Goal: Find specific fact: Find specific fact

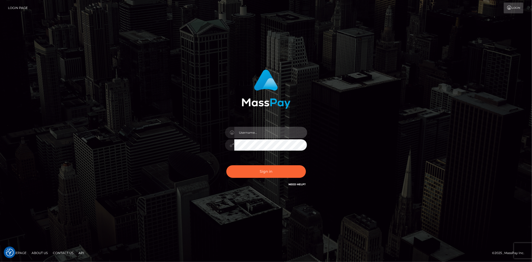
type input "Eduard Gavrilescu"
click at [273, 160] on div "Eduard Gavrilescu" at bounding box center [266, 142] width 90 height 39
click at [271, 170] on button "Sign in" at bounding box center [266, 171] width 80 height 13
type input "[PERSON_NAME]"
click at [270, 170] on button "Sign in" at bounding box center [266, 171] width 80 height 13
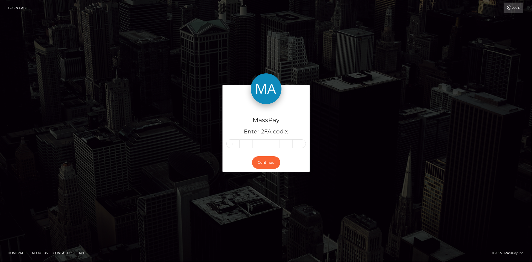
type input "4"
type input "9"
type input "8"
type input "6"
type input "2"
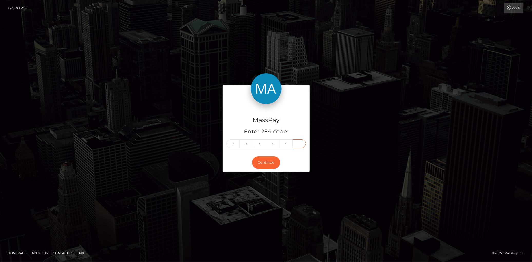
type input "9"
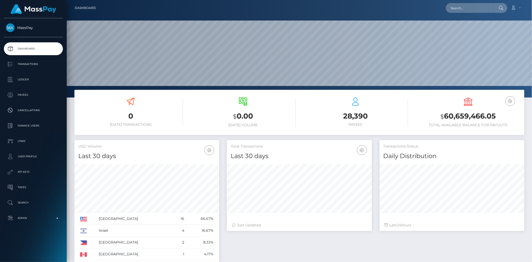
scroll to position [91, 145]
click at [458, 10] on input "text" at bounding box center [470, 8] width 48 height 10
paste input "jeromedsoucy@gmail.com"
type input "jeromedsoucy@gmail.com"
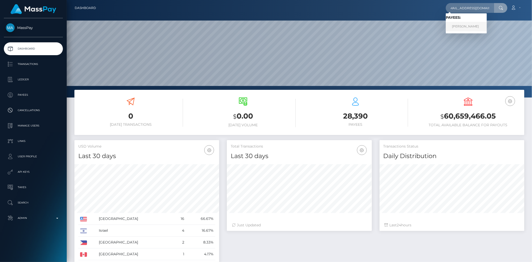
click at [454, 29] on link "Fadima Diallo" at bounding box center [466, 27] width 41 height 10
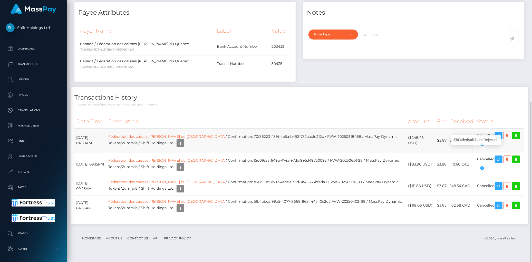
scroll to position [62, 145]
click at [191, 139] on link "Fédération des caisses [PERSON_NAME] du [GEOGRAPHIC_DATA]" at bounding box center [167, 136] width 118 height 5
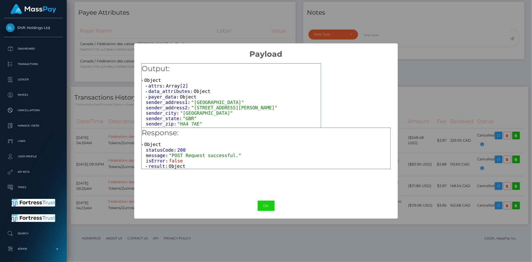
click at [166, 169] on span "result:" at bounding box center [158, 166] width 20 height 5
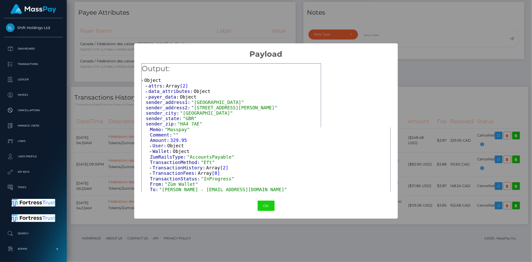
scroll to position [93, 0]
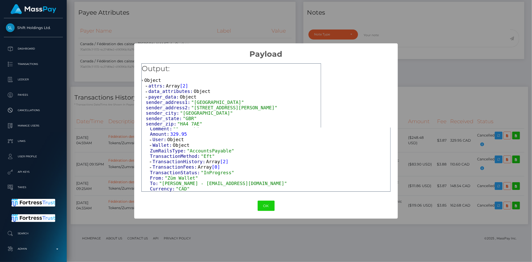
click at [279, 206] on div "OK No Cancel" at bounding box center [266, 206] width 264 height 16
click at [266, 205] on button "OK" at bounding box center [266, 206] width 17 height 11
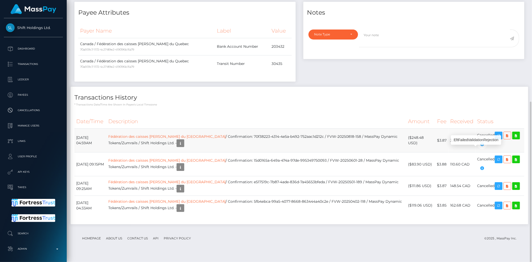
click at [479, 148] on icon "button" at bounding box center [482, 144] width 6 height 6
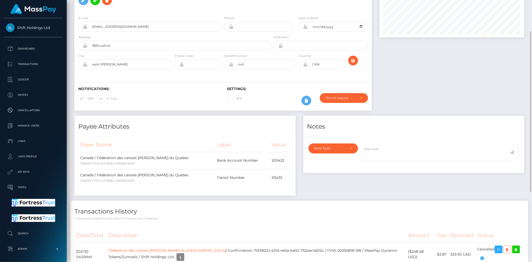
scroll to position [0, 0]
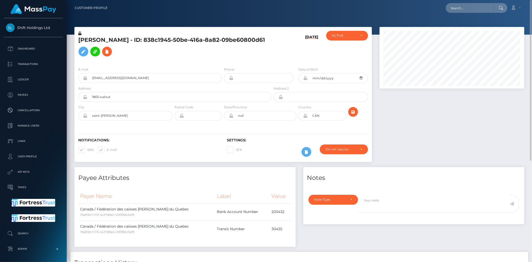
click at [460, 16] on div at bounding box center [300, 17] width 466 height 35
click at [459, 7] on input "text" at bounding box center [470, 8] width 48 height 10
paste input "pout_9RXTAgVHQyiSa"
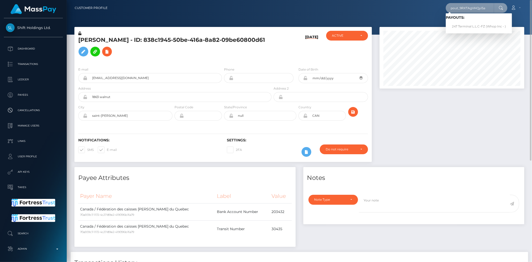
type input "pout_9RXTAgVHQyiSa"
click at [460, 25] on link "247 Terminal L.L.C-FZ (Whop Inc - )" at bounding box center [479, 27] width 66 height 10
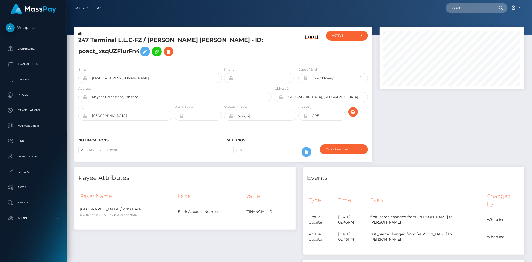
scroll to position [62, 145]
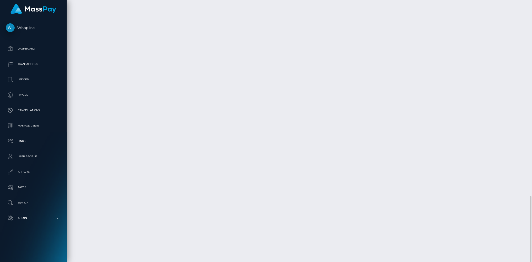
copy td "Yxt4BnmcQIGoC64ZfyS7LA"
click at [469, 225] on div "Force status update" at bounding box center [469, 226] width 37 height 10
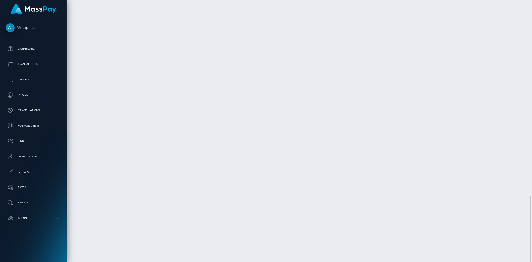
copy td "Yxt4BnmcQIGoC64ZfyS7LA"
